Goal: Check status: Check status

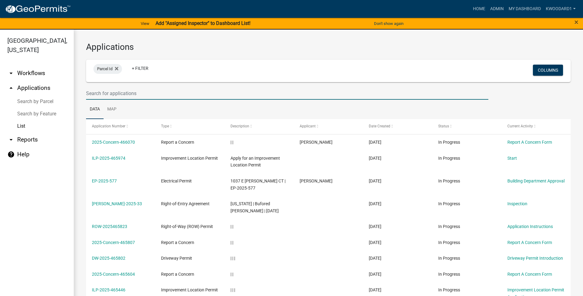
select select "3: 100"
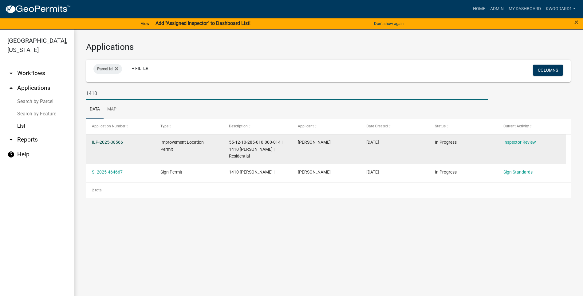
type input "1410"
click at [95, 141] on link "ILP-2025-38566" at bounding box center [107, 142] width 31 height 5
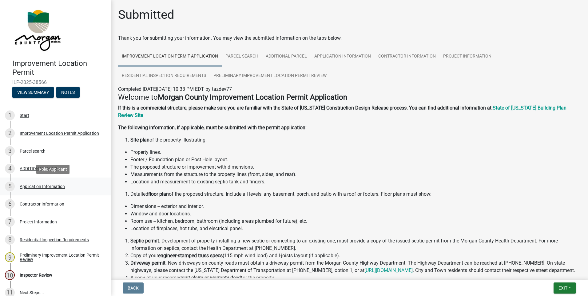
click at [37, 186] on div "Application Information" at bounding box center [42, 186] width 45 height 4
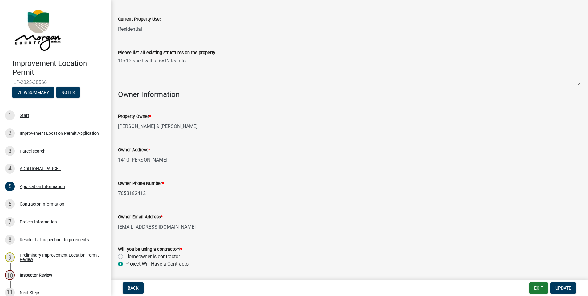
scroll to position [296, 0]
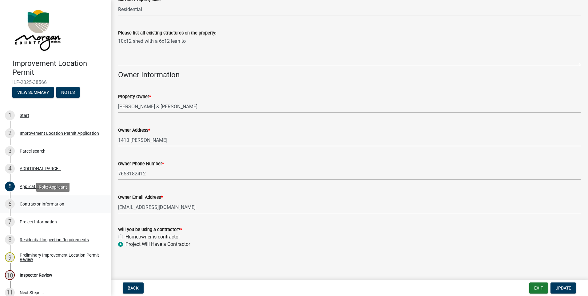
click at [36, 203] on div "Contractor Information" at bounding box center [42, 204] width 45 height 4
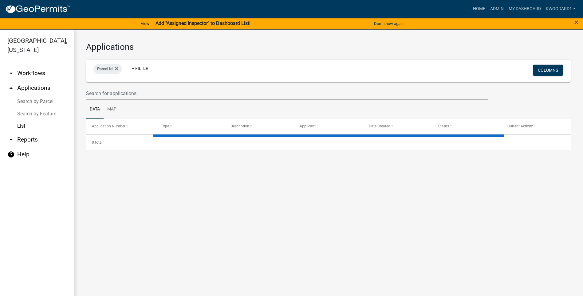
select select "3: 100"
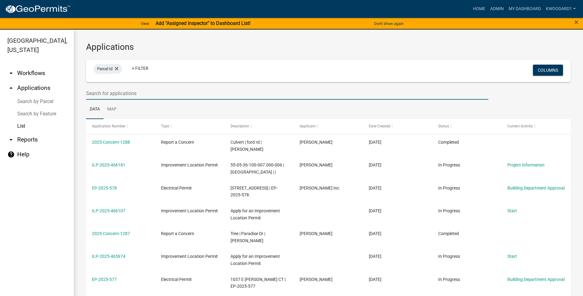
click at [95, 93] on input "text" at bounding box center [287, 93] width 403 height 13
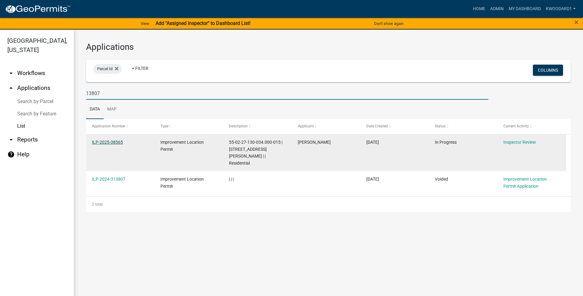
type input "13807"
click at [99, 141] on link "ILP-2025-38565" at bounding box center [107, 142] width 31 height 5
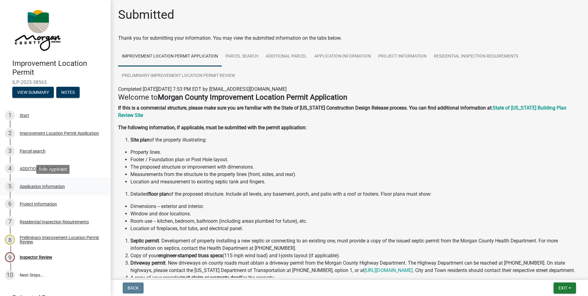
click at [28, 187] on div "Application Information" at bounding box center [42, 186] width 45 height 4
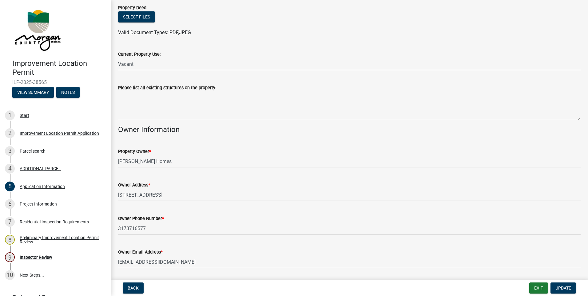
scroll to position [215, 0]
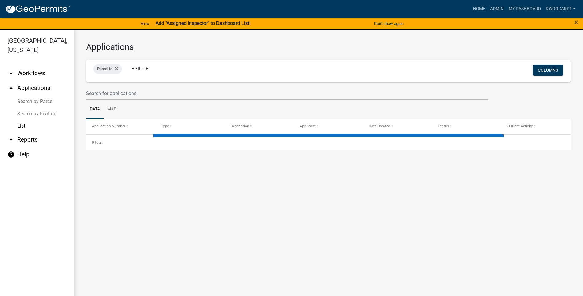
select select "3: 100"
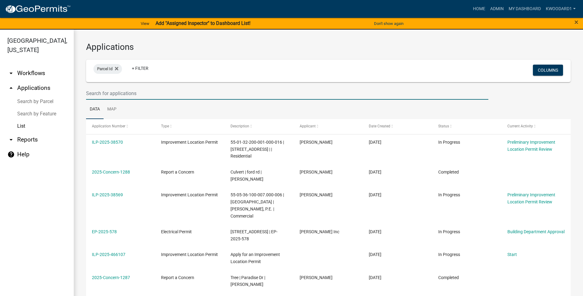
click at [110, 94] on input "text" at bounding box center [287, 93] width 403 height 13
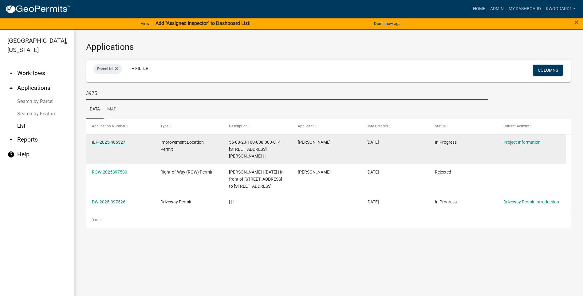
type input "3975"
click at [115, 141] on link "ILP-2025-465327" at bounding box center [109, 142] width 34 height 5
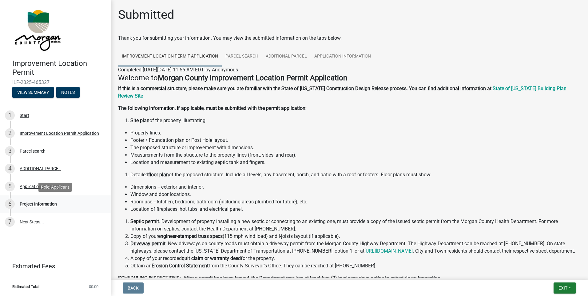
click at [44, 205] on div "Project Information" at bounding box center [38, 204] width 37 height 4
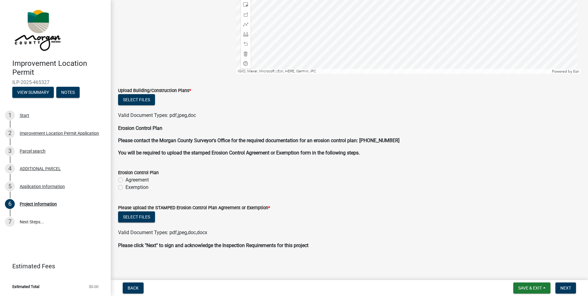
scroll to position [1061, 0]
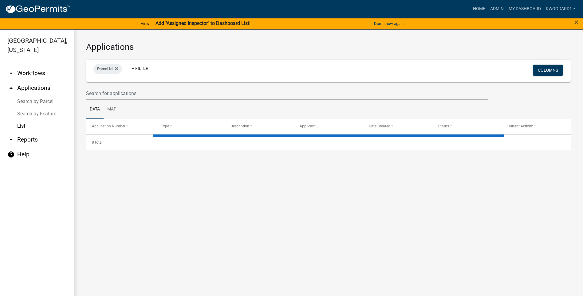
select select "3: 100"
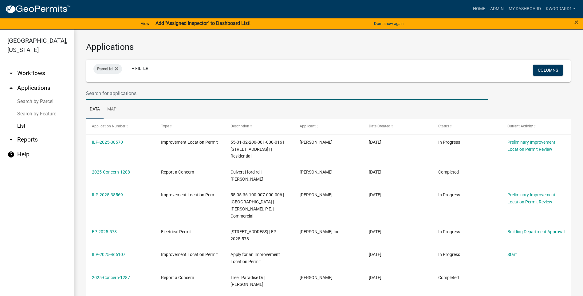
click at [126, 92] on input "text" at bounding box center [287, 93] width 403 height 13
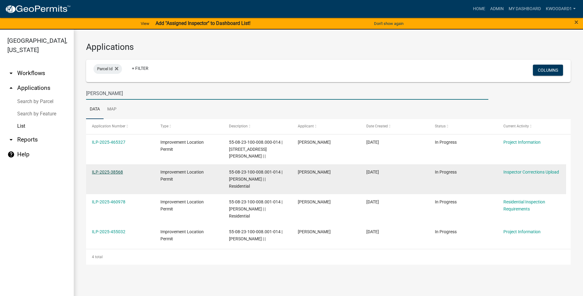
type input "[PERSON_NAME]"
click at [104, 169] on link "ILP-2025-38568" at bounding box center [107, 171] width 31 height 5
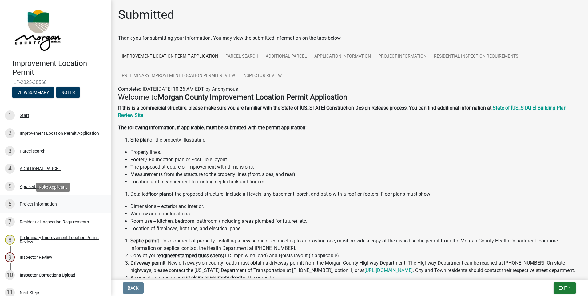
click at [41, 203] on div "Project Information" at bounding box center [38, 204] width 37 height 4
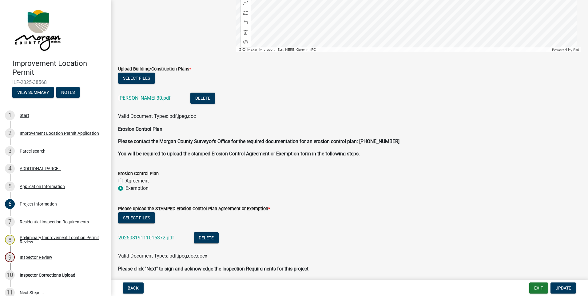
scroll to position [1207, 0]
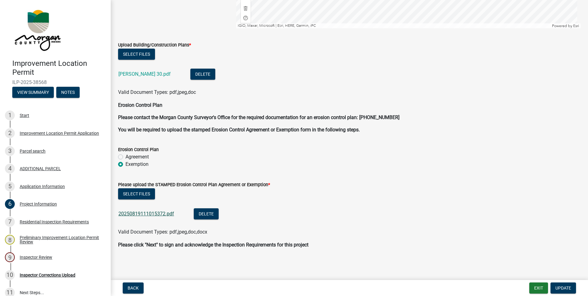
click at [137, 211] on link "20250819111015372.pdf" at bounding box center [146, 214] width 56 height 6
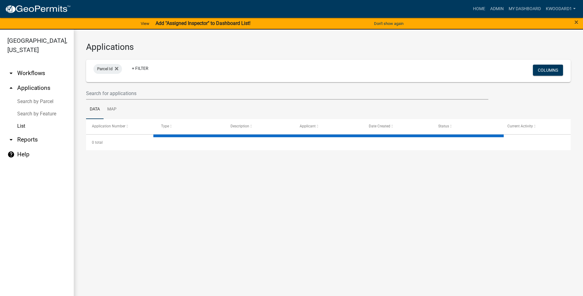
select select "3: 100"
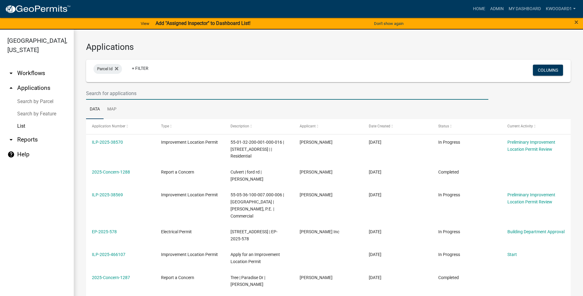
click at [103, 93] on input "text" at bounding box center [287, 93] width 403 height 13
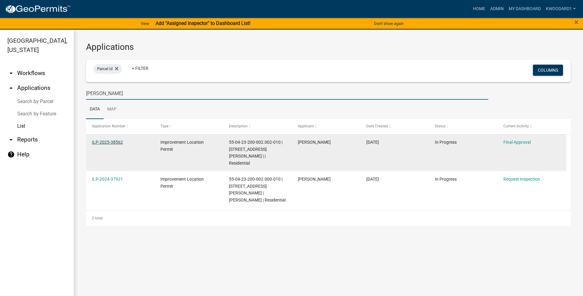
type input "[PERSON_NAME]"
click at [105, 144] on link "ILP-2025-38562" at bounding box center [107, 142] width 31 height 5
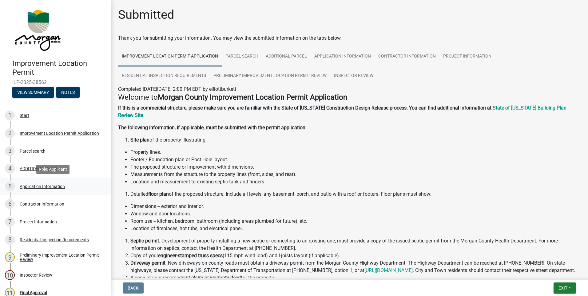
click at [27, 185] on div "Application Information" at bounding box center [42, 186] width 45 height 4
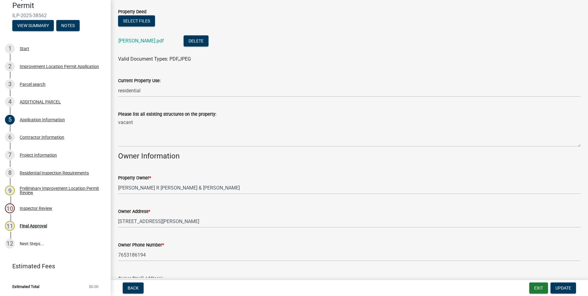
scroll to position [185, 0]
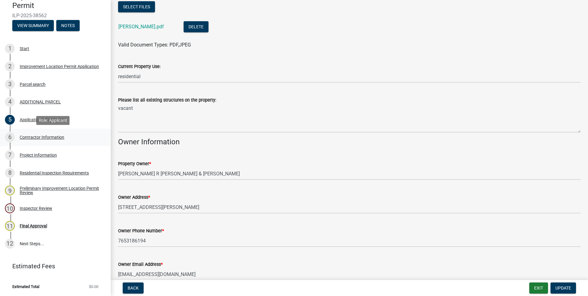
click at [49, 136] on div "Contractor Information" at bounding box center [42, 137] width 45 height 4
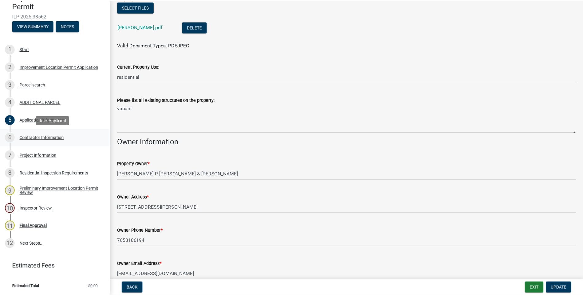
scroll to position [0, 0]
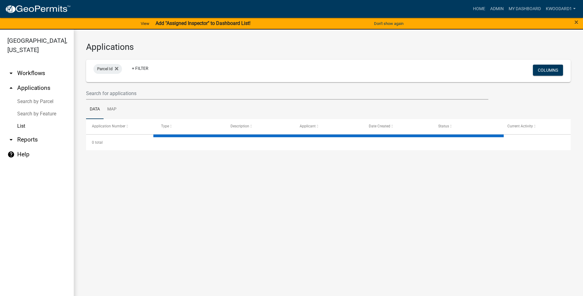
select select "3: 100"
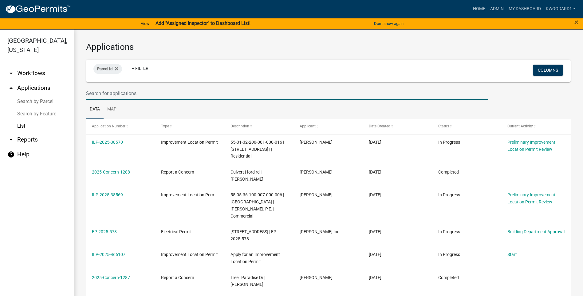
click at [113, 94] on input "text" at bounding box center [287, 93] width 403 height 13
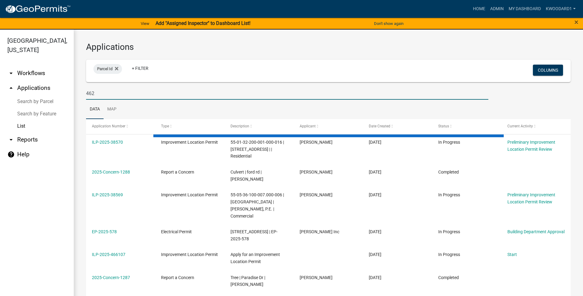
type input "4625"
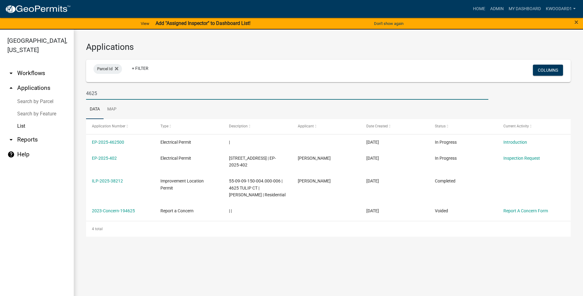
drag, startPoint x: 137, startPoint y: 95, endPoint x: 78, endPoint y: 87, distance: 58.9
click at [78, 87] on div "Applications Parcel Id + Filter Columns 4625 Data Map Application Number Type D…" at bounding box center [329, 139] width 510 height 219
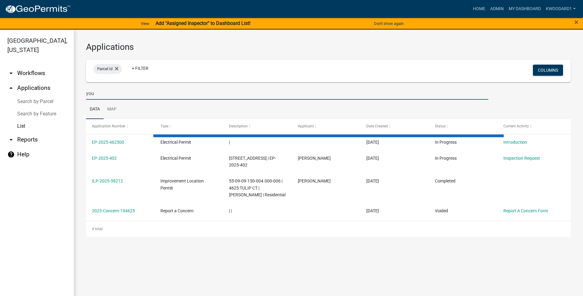
type input "youn"
select select "3: 100"
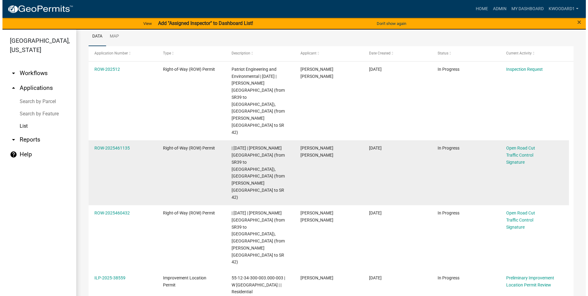
scroll to position [92, 0]
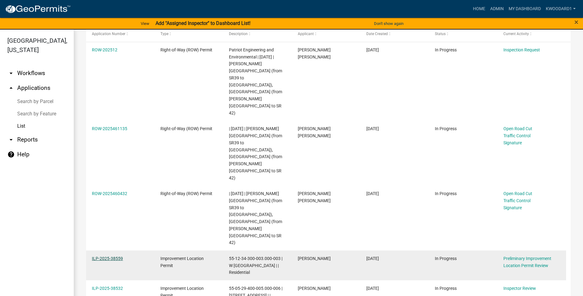
type input "young"
click at [105, 256] on link "ILP-2025-38559" at bounding box center [107, 258] width 31 height 5
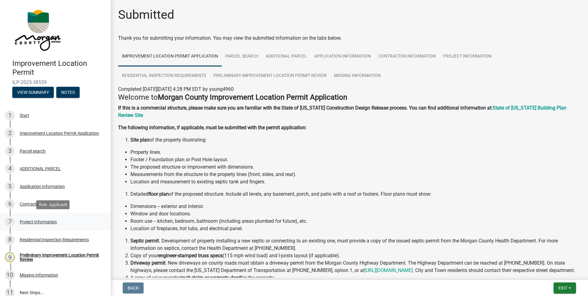
click at [42, 222] on div "Project Information" at bounding box center [38, 222] width 37 height 4
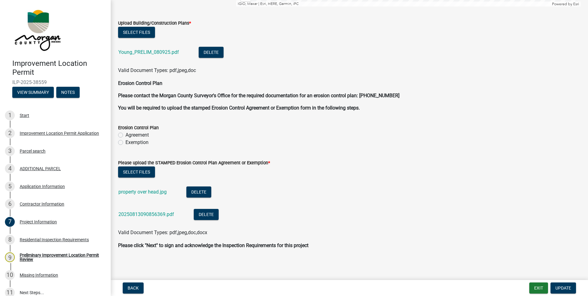
scroll to position [1377, 0]
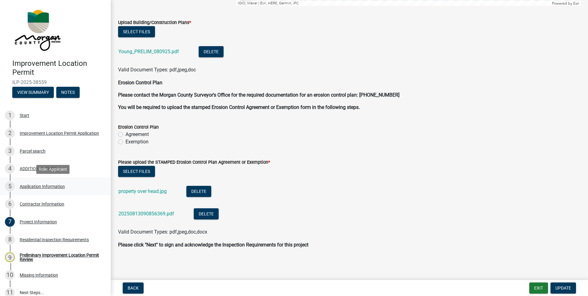
click at [34, 185] on div "Application Information" at bounding box center [42, 186] width 45 height 4
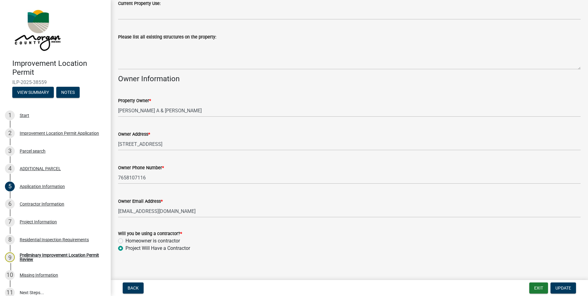
scroll to position [229, 0]
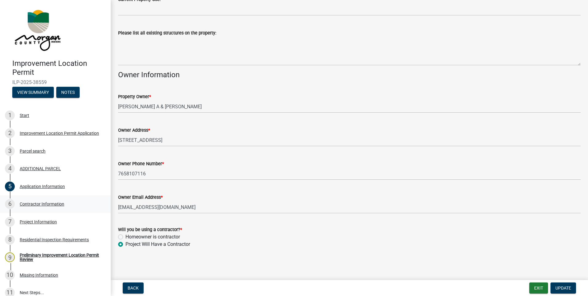
click at [33, 203] on div "Contractor Information" at bounding box center [42, 204] width 45 height 4
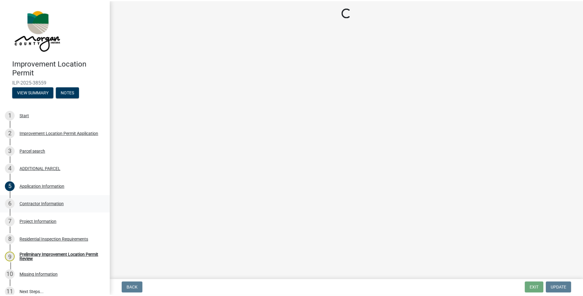
scroll to position [0, 0]
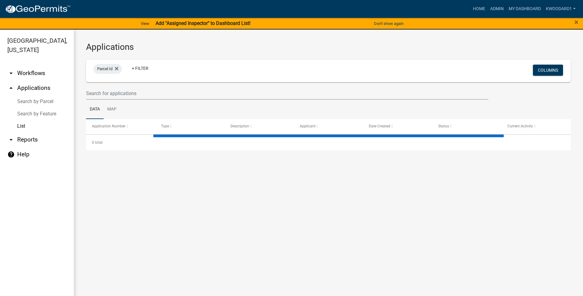
select select "3: 100"
